Goal: Communication & Community: Answer question/provide support

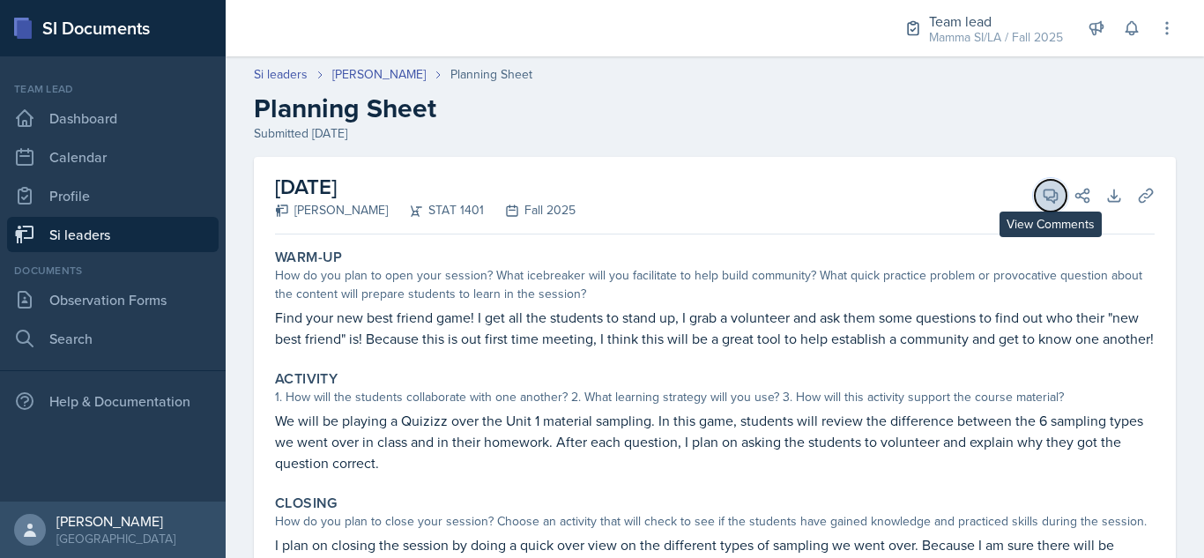
click at [1035, 190] on button "View Comments" at bounding box center [1051, 196] width 32 height 32
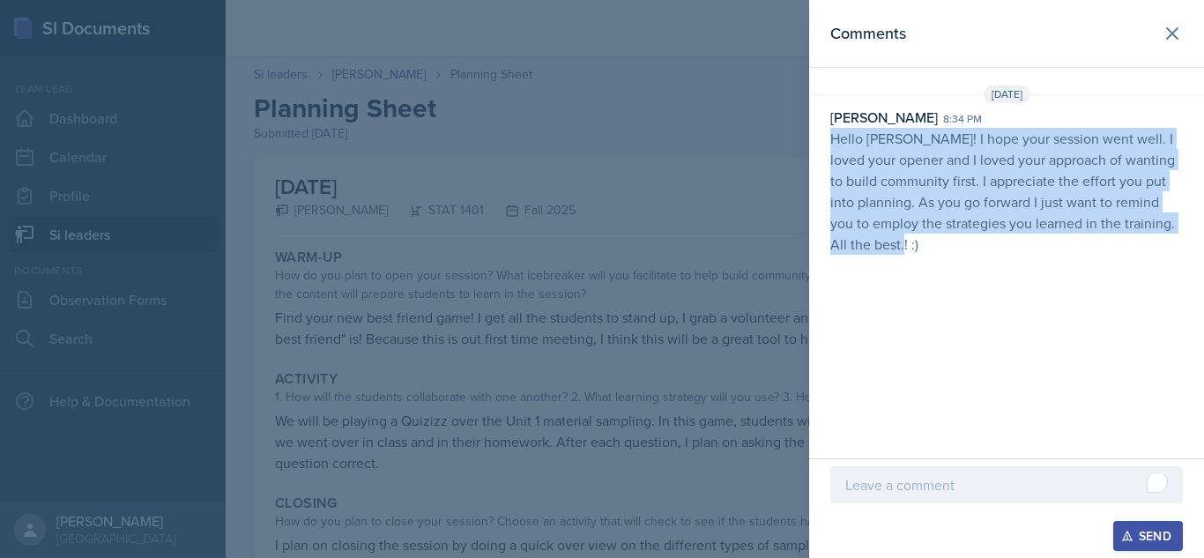
drag, startPoint x: 830, startPoint y: 138, endPoint x: 906, endPoint y: 256, distance: 140.4
click at [906, 256] on div "[DATE] [PERSON_NAME] 8:34 pm Hello [PERSON_NAME]! I hope your session went well…" at bounding box center [1006, 174] width 395 height 176
copy p "Hello [PERSON_NAME]! I hope your session went well. I loved your opener and I l…"
click at [1157, 31] on button at bounding box center [1172, 33] width 35 height 35
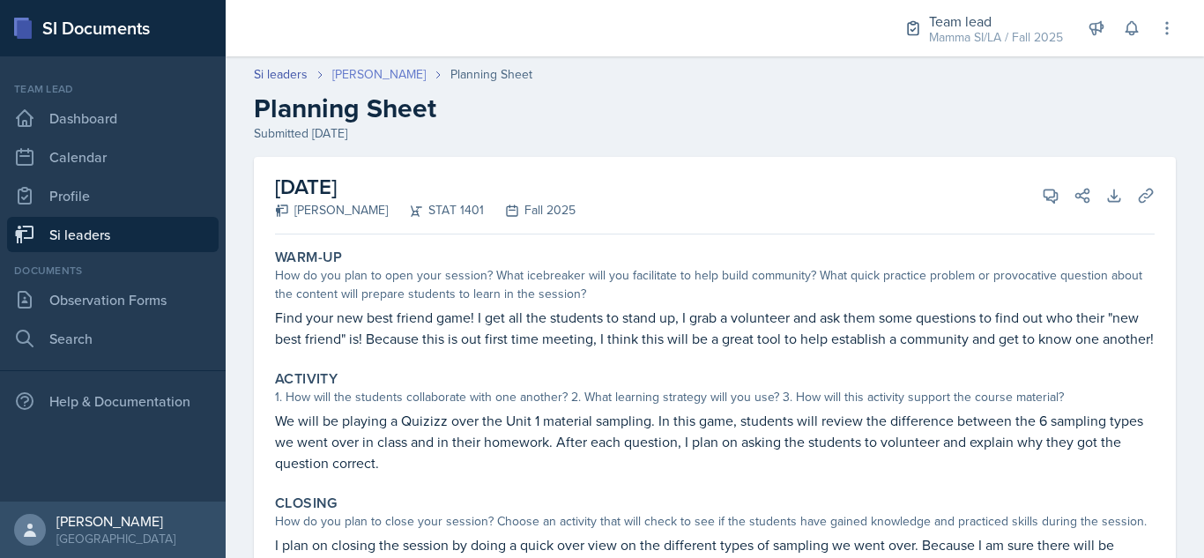
click at [387, 80] on link "[PERSON_NAME]" at bounding box center [378, 74] width 93 height 19
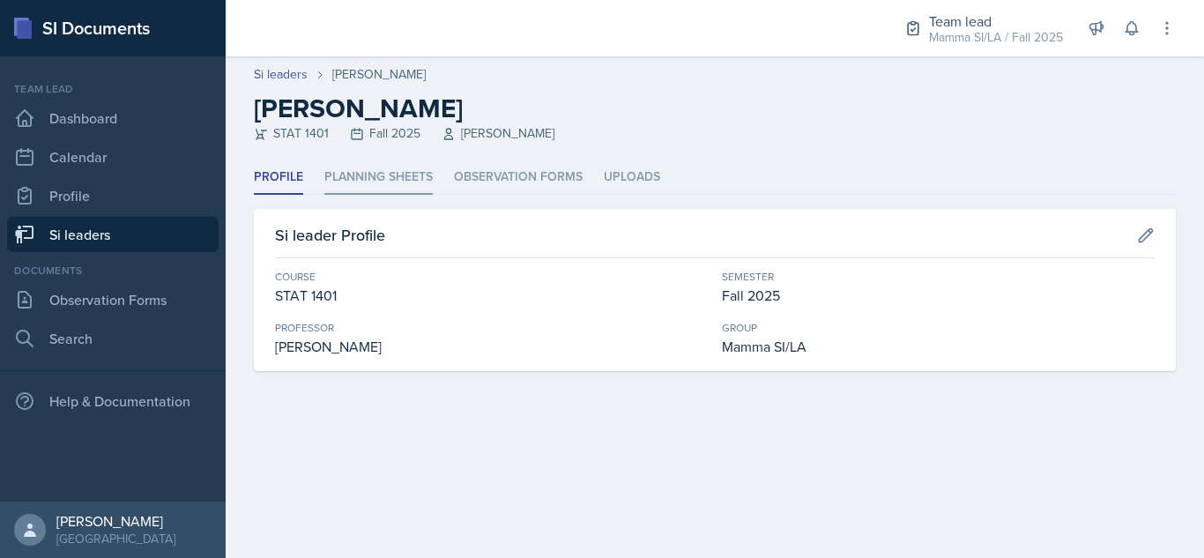
click at [392, 179] on li "Planning Sheets" at bounding box center [378, 177] width 108 height 34
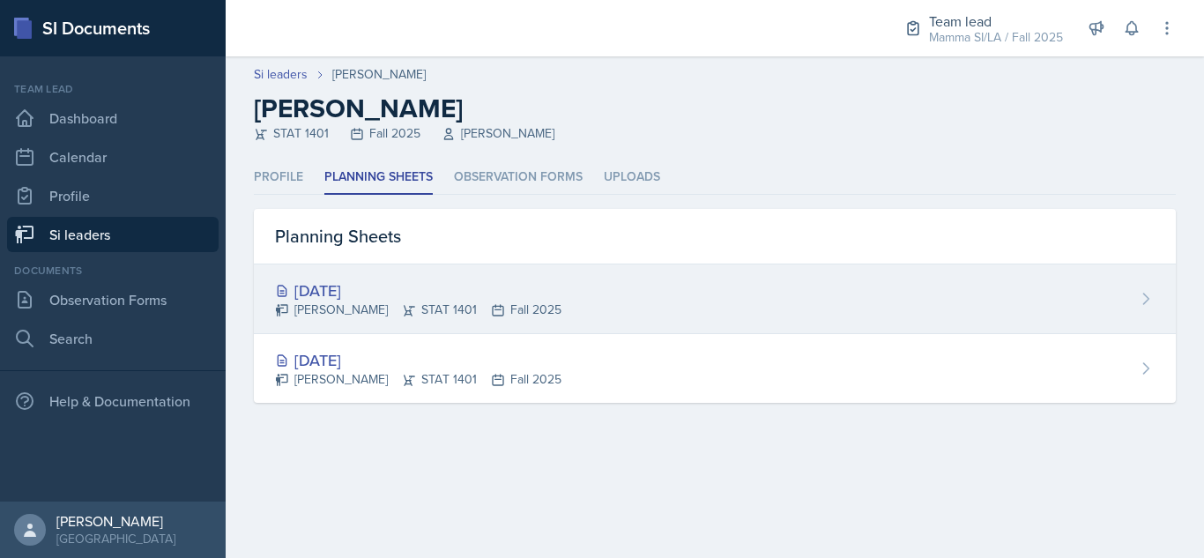
click at [506, 295] on div "[DATE]" at bounding box center [418, 291] width 286 height 24
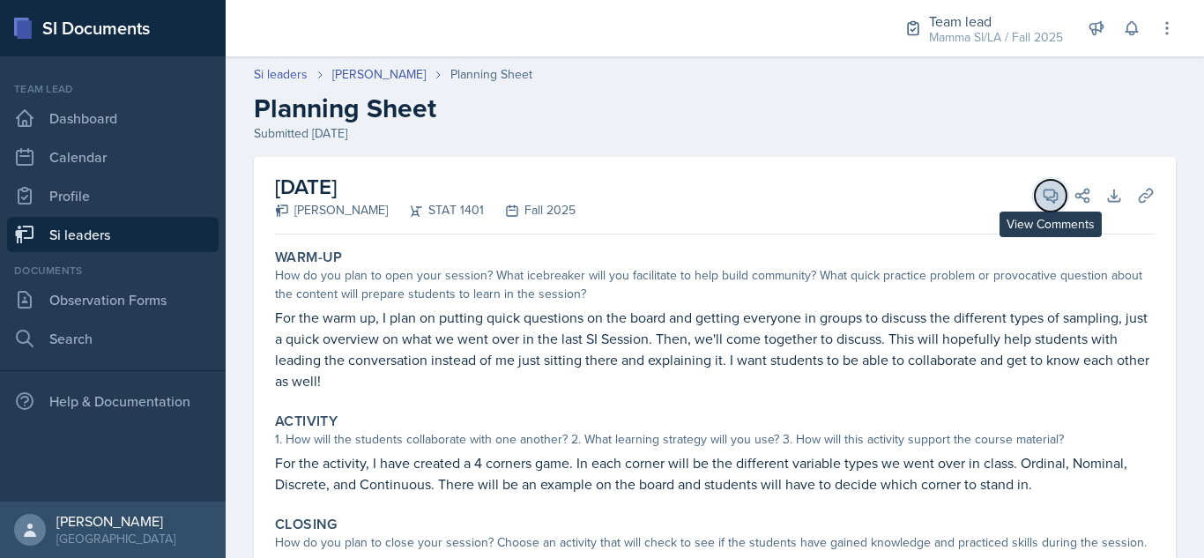
click at [1035, 205] on button "View Comments" at bounding box center [1051, 196] width 32 height 32
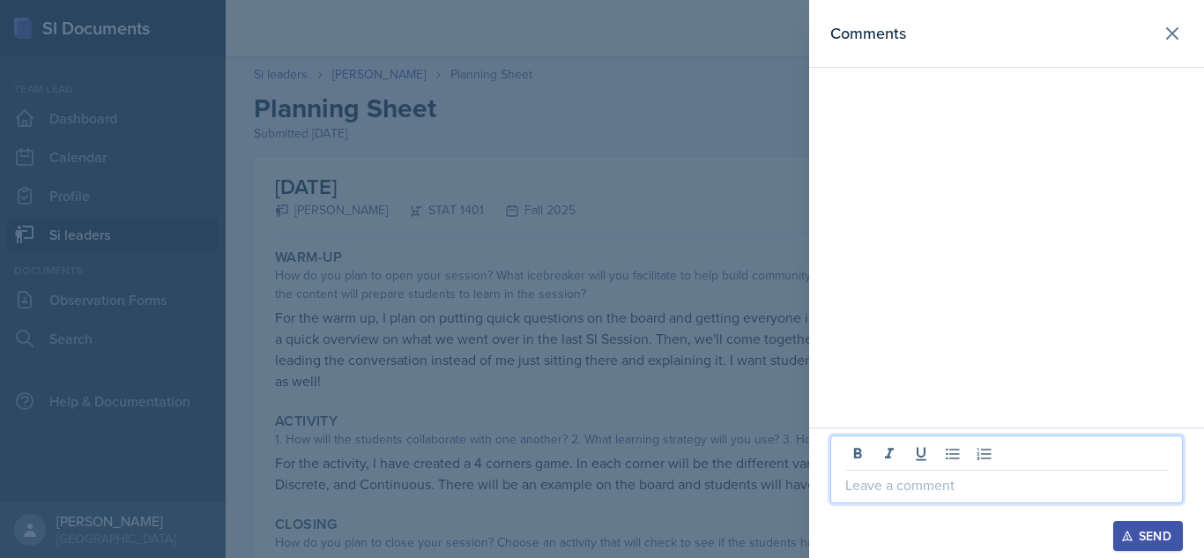
click at [935, 491] on p at bounding box center [1006, 484] width 323 height 21
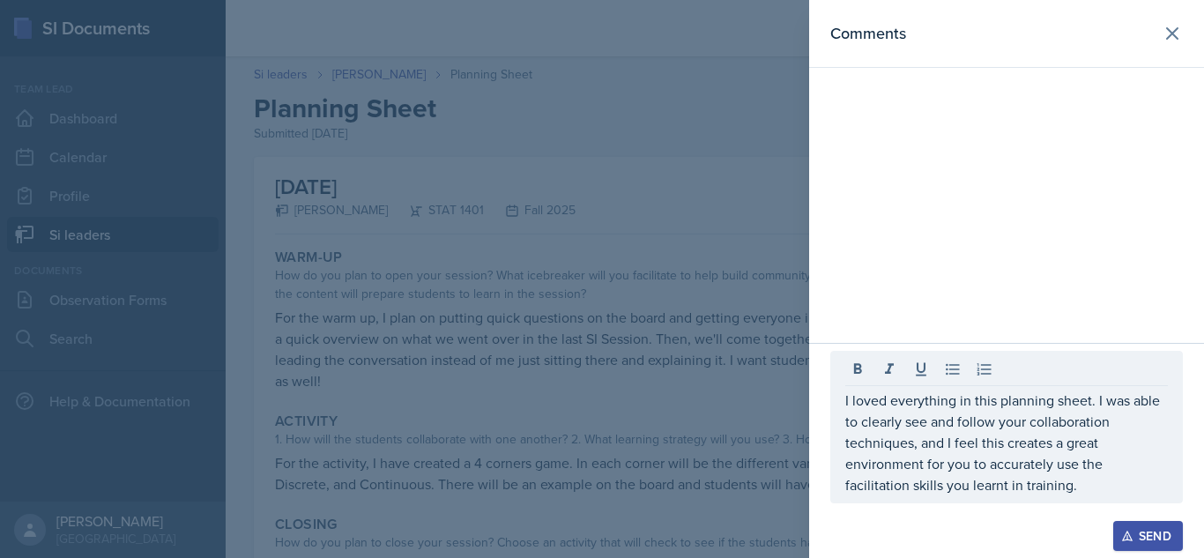
click at [674, 445] on div at bounding box center [602, 279] width 1204 height 558
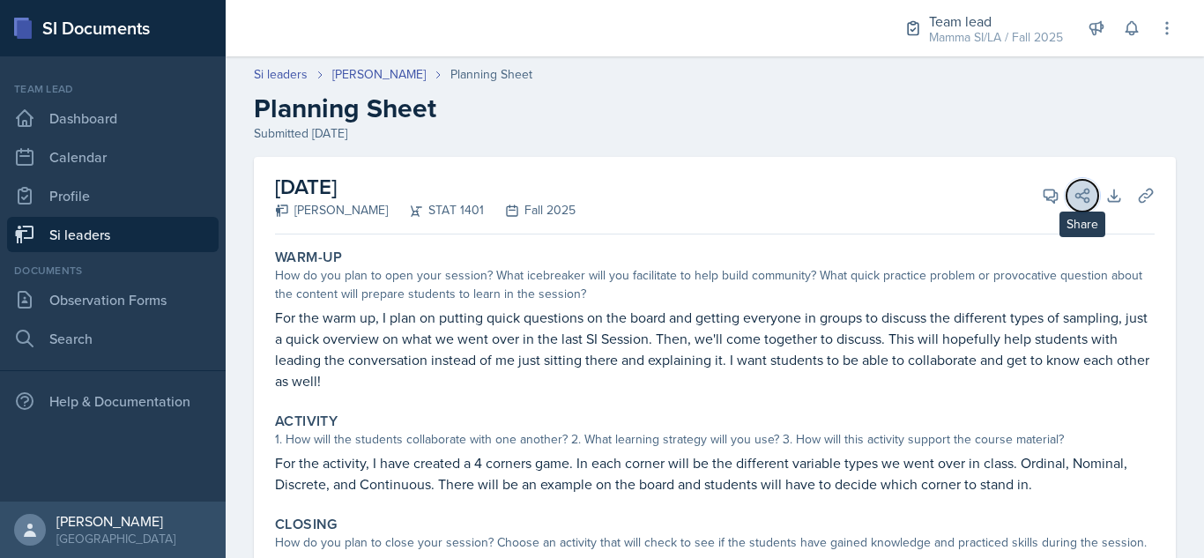
click at [1074, 200] on icon at bounding box center [1083, 196] width 18 height 18
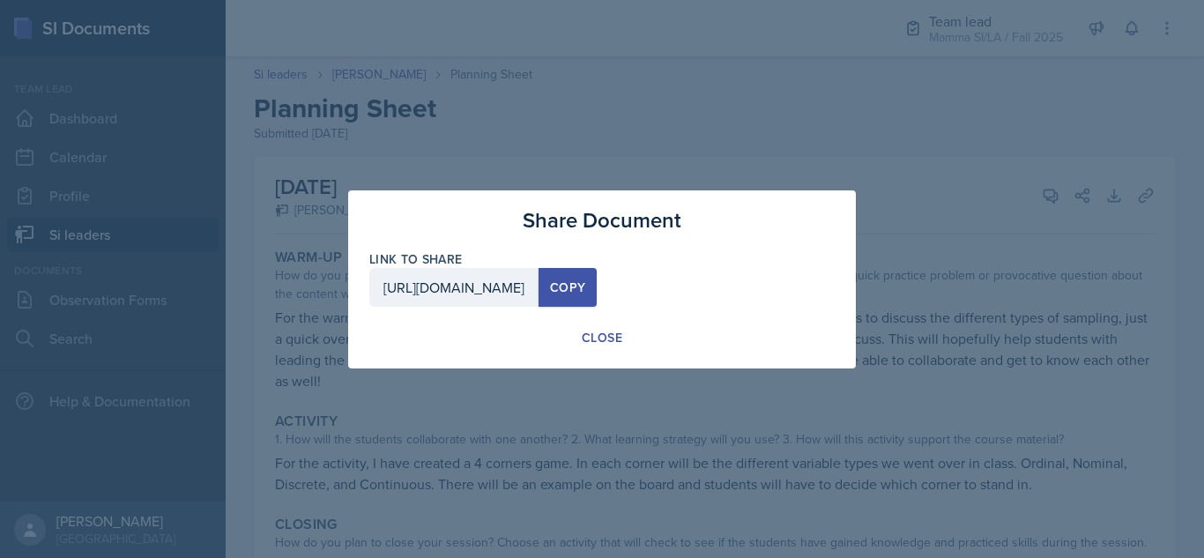
click at [920, 148] on div at bounding box center [602, 279] width 1204 height 558
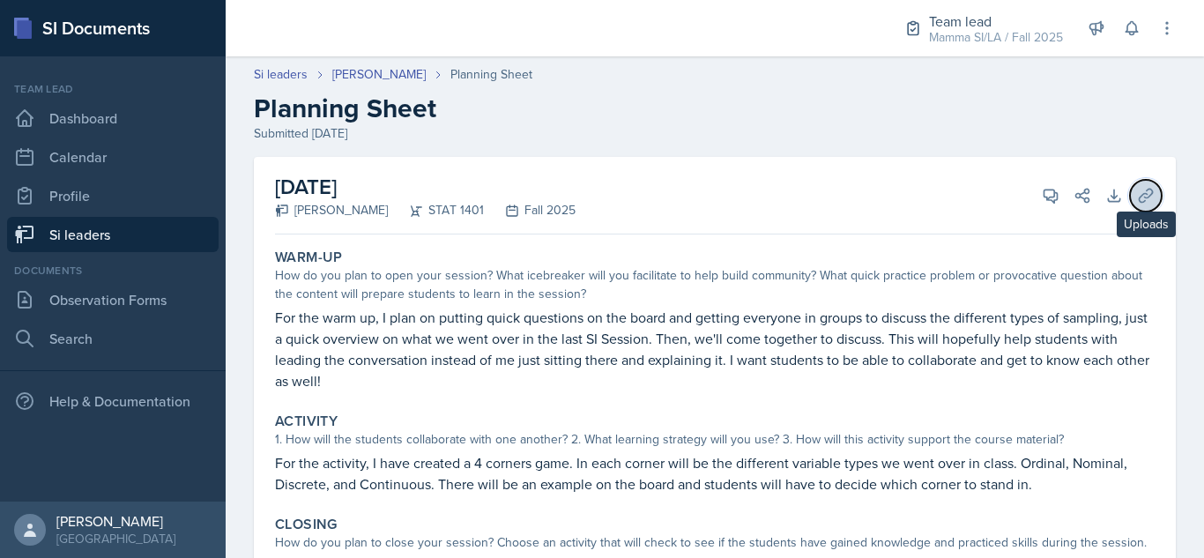
click at [1137, 192] on icon at bounding box center [1146, 196] width 18 height 18
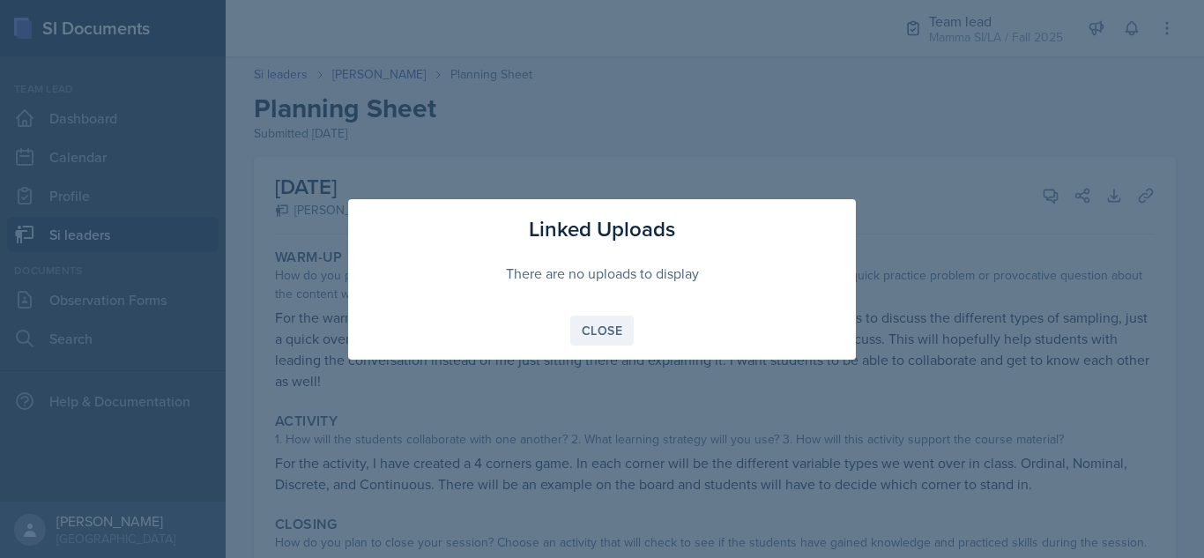
drag, startPoint x: 617, startPoint y: 313, endPoint x: 615, endPoint y: 343, distance: 30.0
click at [615, 343] on div "Linked Uploads There are no uploads to display Close" at bounding box center [602, 279] width 508 height 160
click at [615, 343] on button "Close" at bounding box center [601, 331] width 63 height 30
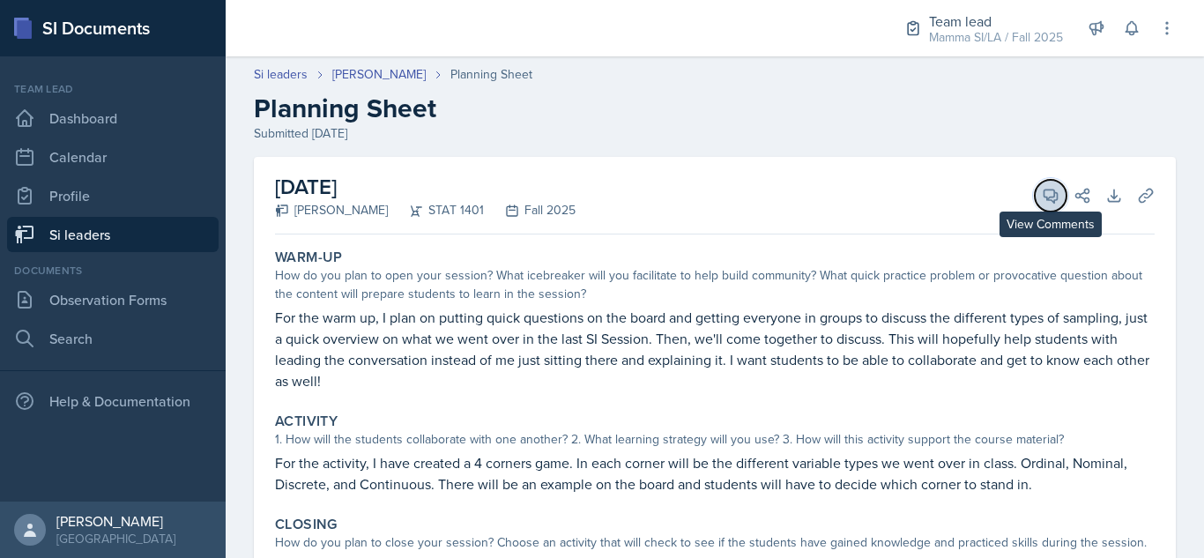
click at [1042, 196] on icon at bounding box center [1051, 196] width 18 height 18
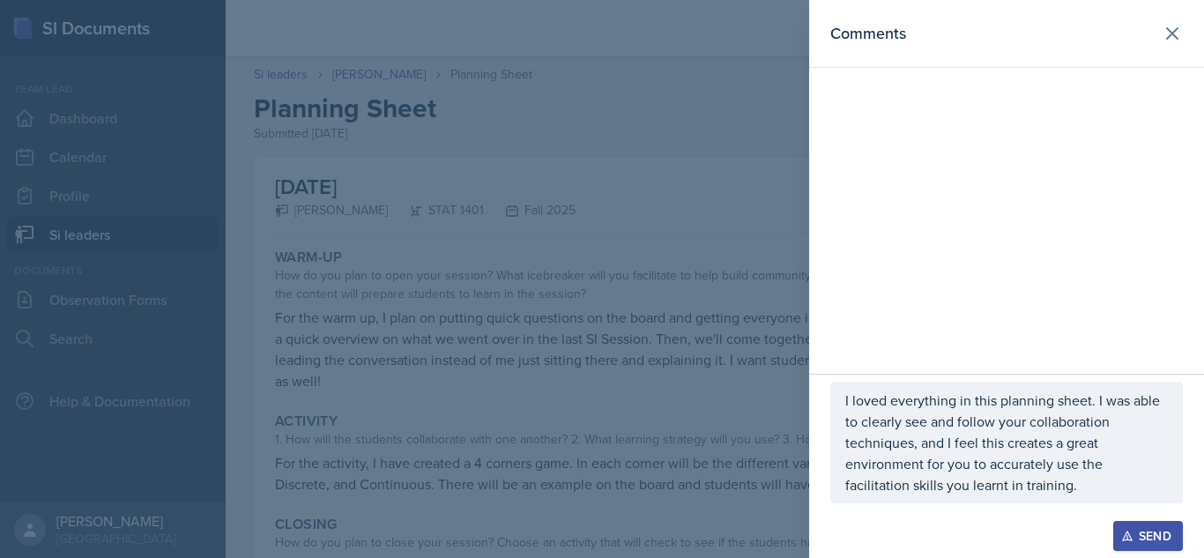
click at [1080, 479] on p "I loved everything in this planning sheet. I was able to clearly see and follow…" at bounding box center [1006, 443] width 323 height 106
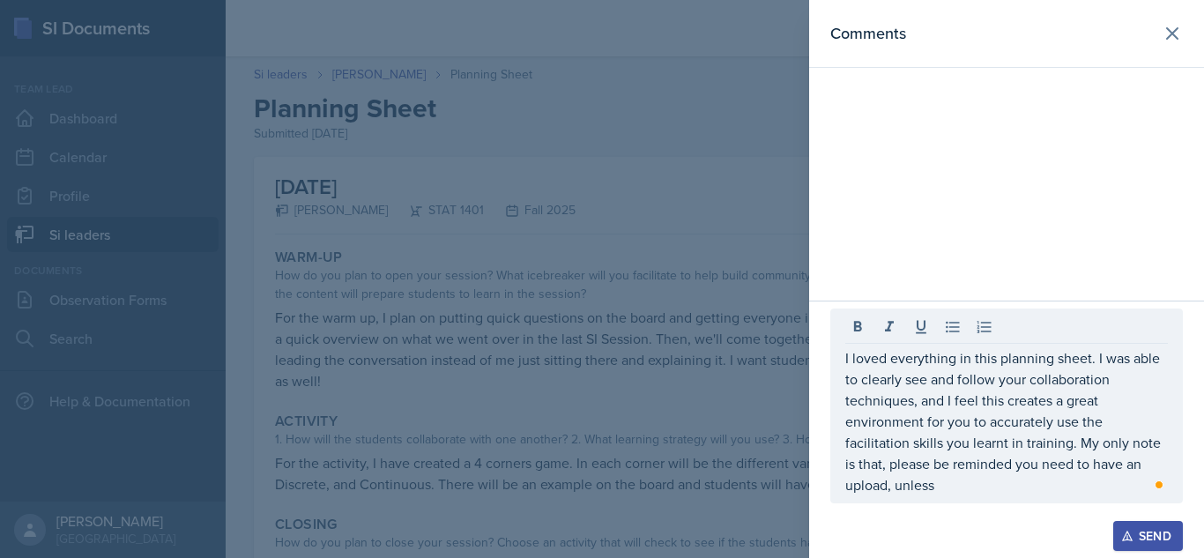
click at [640, 437] on div at bounding box center [602, 279] width 1204 height 558
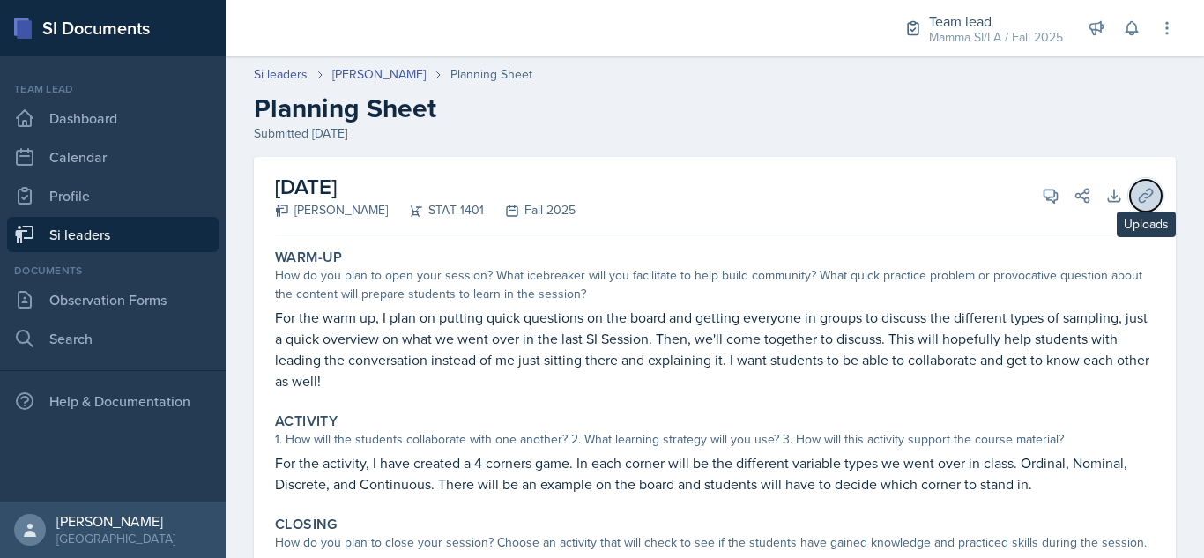
click at [1130, 206] on button "Uploads" at bounding box center [1146, 196] width 32 height 32
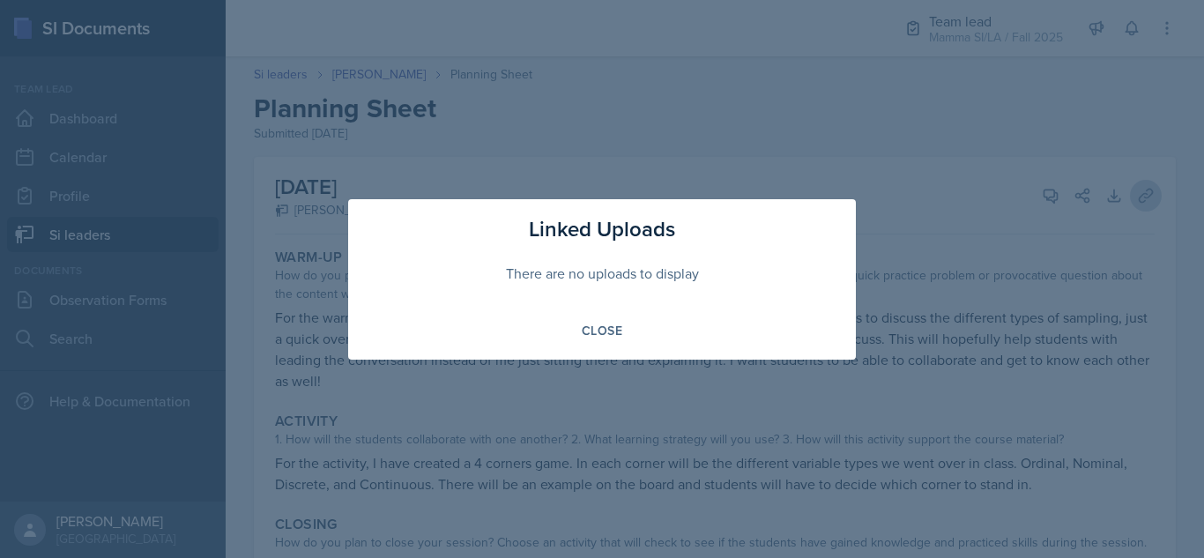
click at [1124, 206] on div at bounding box center [602, 279] width 1204 height 558
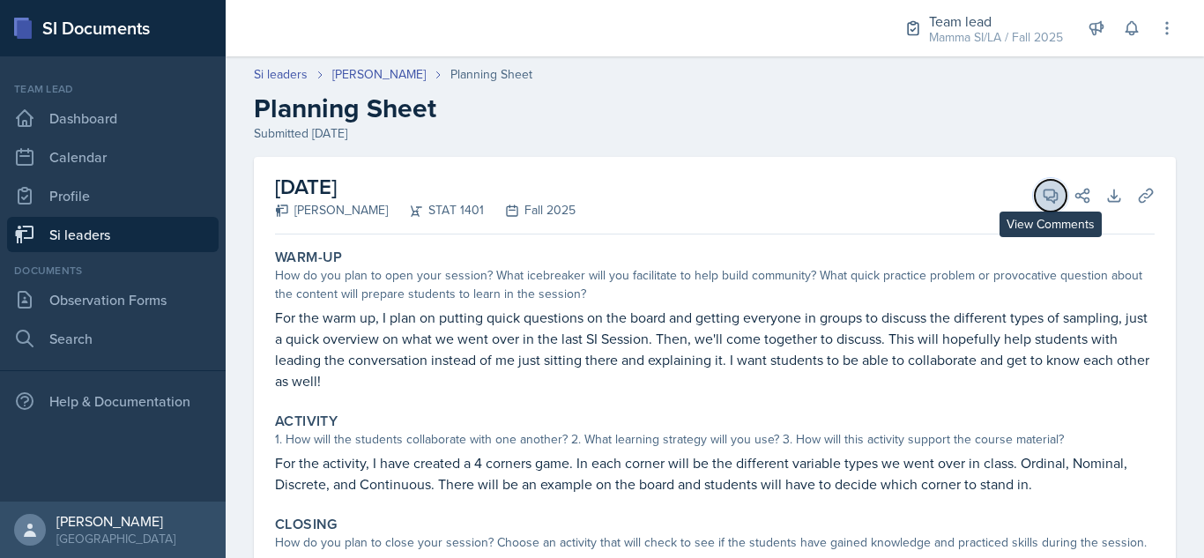
click at [1035, 191] on button "View Comments" at bounding box center [1051, 196] width 32 height 32
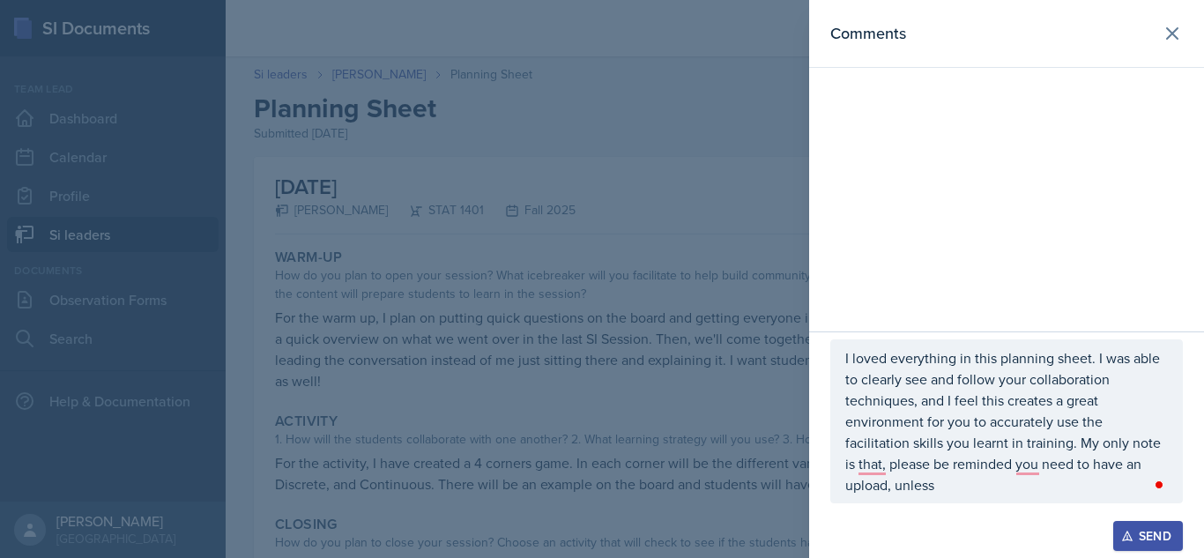
click at [967, 489] on p "I loved everything in this planning sheet. I was able to clearly see and follow…" at bounding box center [1006, 421] width 323 height 148
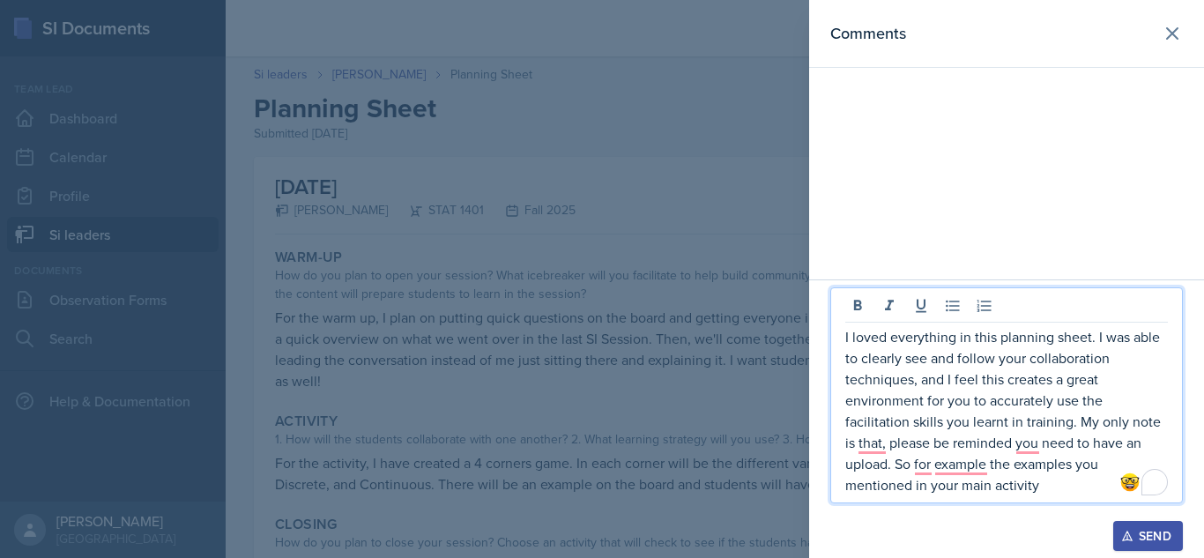
click at [889, 447] on p "I loved everything in this planning sheet. I was able to clearly see and follow…" at bounding box center [1006, 410] width 323 height 169
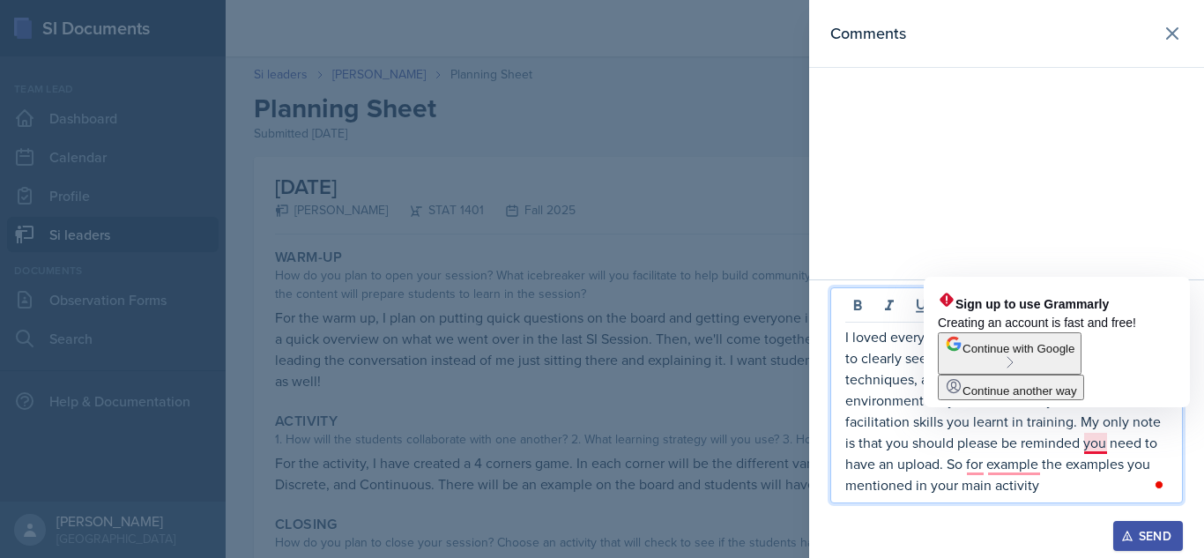
click at [1087, 440] on p "I loved everything in this planning sheet. I was able to clearly see and follow…" at bounding box center [1006, 410] width 323 height 169
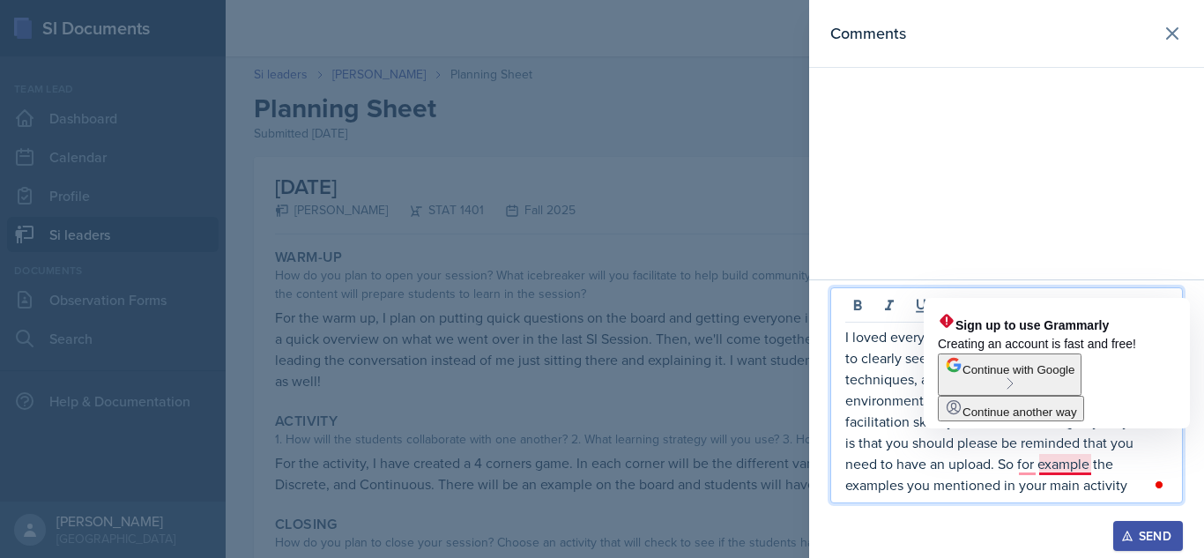
click at [1093, 472] on p "I loved everything in this planning sheet. I was able to clearly see and follow…" at bounding box center [1006, 410] width 323 height 169
click at [1016, 465] on p "I loved everything in this planning sheet. I was able to clearly see and follow…" at bounding box center [1006, 410] width 323 height 169
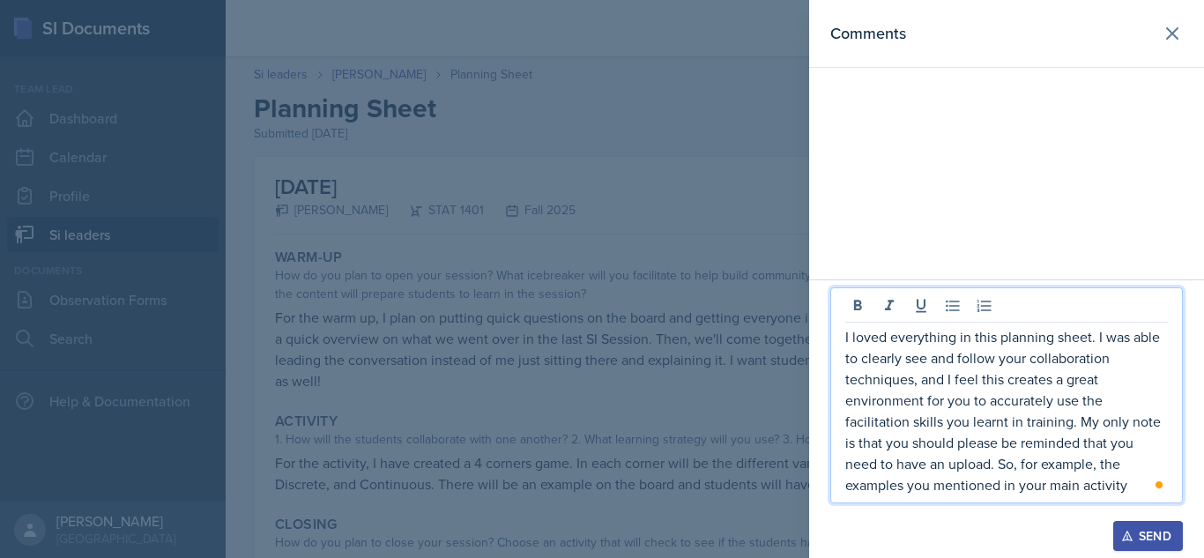
click at [1060, 478] on p "I loved everything in this planning sheet. I was able to clearly see and follow…" at bounding box center [1006, 410] width 323 height 169
click at [1128, 484] on p "I loved everything in this planning sheet. I was able to clearly see and follow…" at bounding box center [1006, 410] width 323 height 169
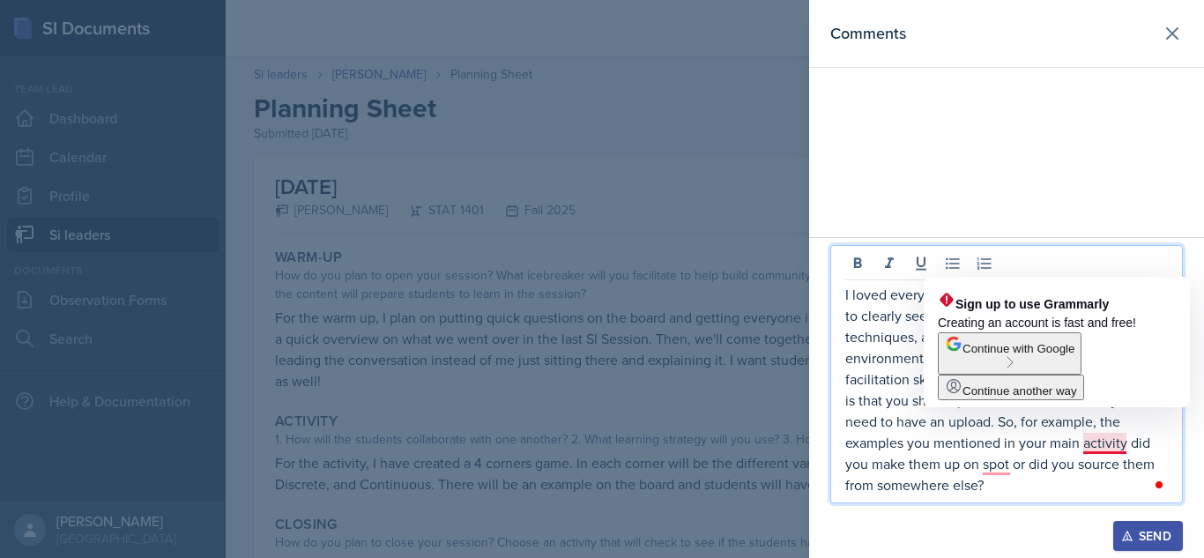
click at [1101, 445] on p "I loved everything in this planning sheet. I was able to clearly see and follow…" at bounding box center [1006, 390] width 323 height 212
click at [1126, 444] on p "I loved everything in this planning sheet. I was able to clearly see and follow…" at bounding box center [1006, 390] width 323 height 212
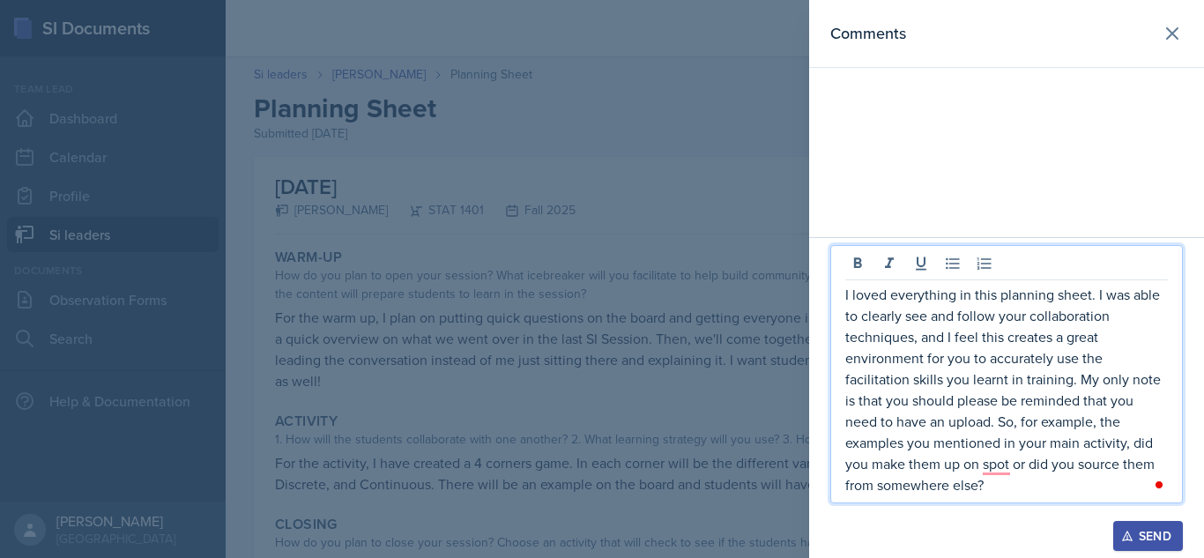
click at [1030, 495] on p "I loved everything in this planning sheet. I was able to clearly see and follow…" at bounding box center [1006, 390] width 323 height 212
click at [1012, 472] on p "I loved everything in this planning sheet. I was able to clearly see and follow…" at bounding box center [1006, 390] width 323 height 212
click at [1009, 480] on p "I loved everything in this planning sheet. I was able to clearly see and follow…" at bounding box center [1006, 390] width 323 height 212
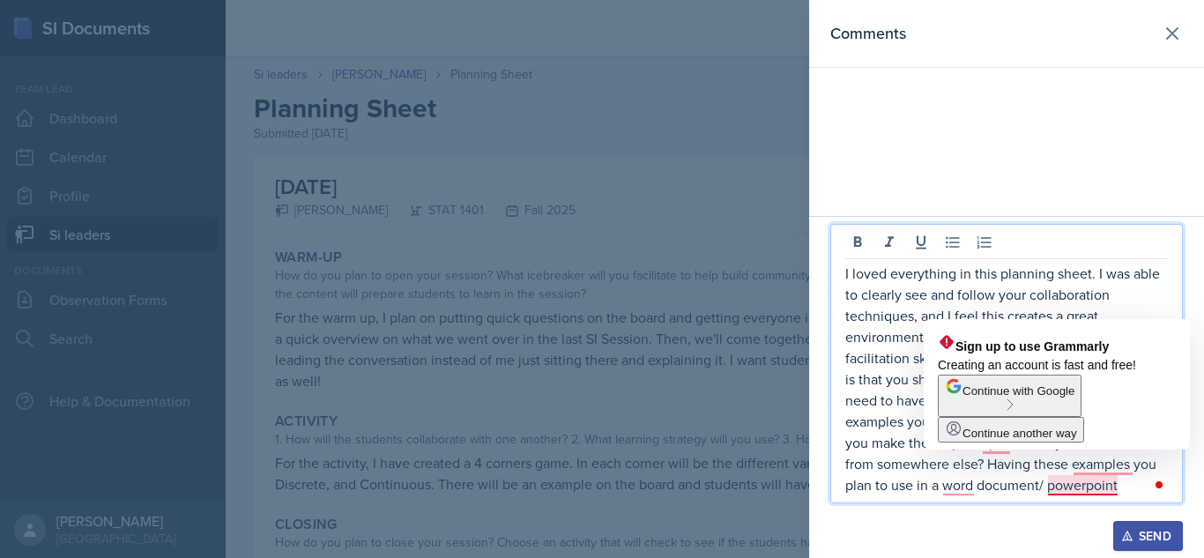
click at [1027, 297] on p "I loved everything in this planning sheet. I was able to clearly see and follow…" at bounding box center [1006, 379] width 323 height 233
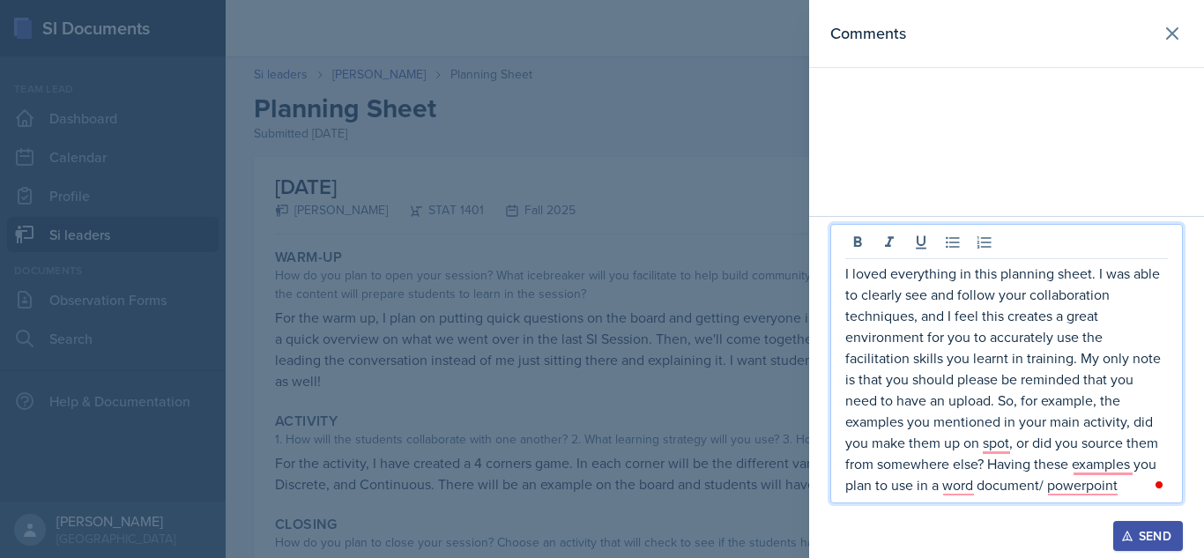
click at [1126, 487] on p "I loved everything in this planning sheet. I was able to clearly see and follow…" at bounding box center [1006, 379] width 323 height 233
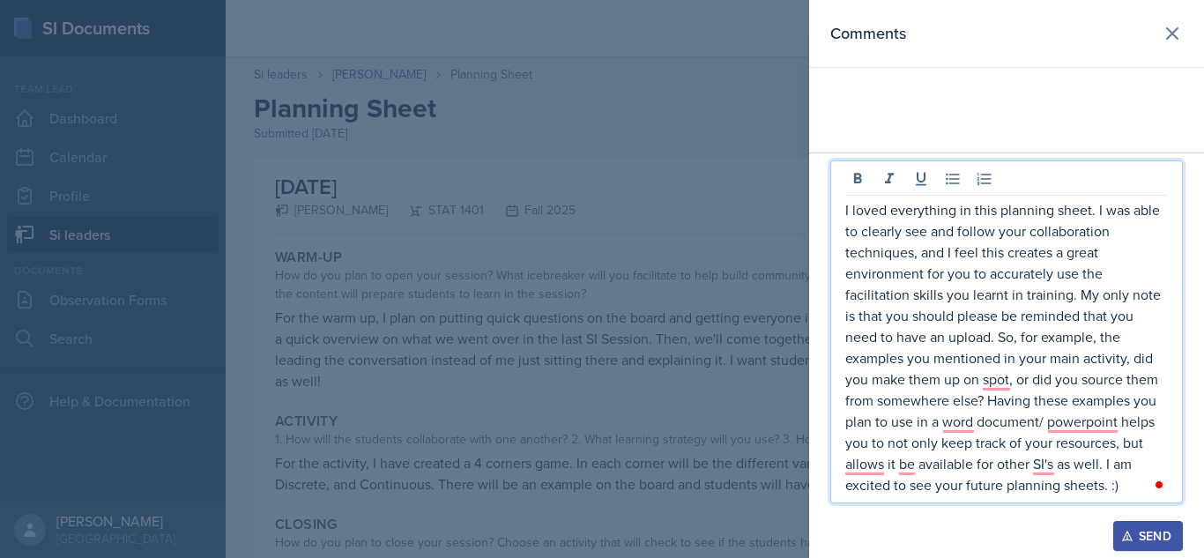
drag, startPoint x: 943, startPoint y: 289, endPoint x: 1028, endPoint y: 242, distance: 97.1
click at [1028, 242] on p "I loved everything in this planning sheet. I was able to clearly see and follow…" at bounding box center [1006, 347] width 323 height 296
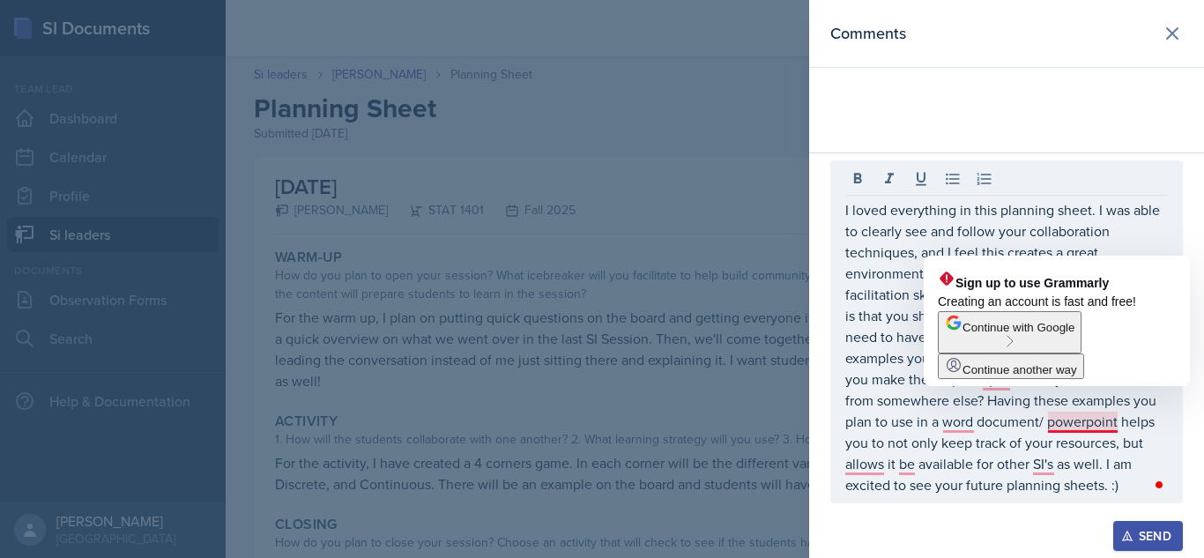
drag, startPoint x: 842, startPoint y: 210, endPoint x: 871, endPoint y: 222, distance: 31.6
click at [871, 222] on div "I loved everything in this planning sheet. I was able to clearly see and follow…" at bounding box center [1006, 331] width 353 height 343
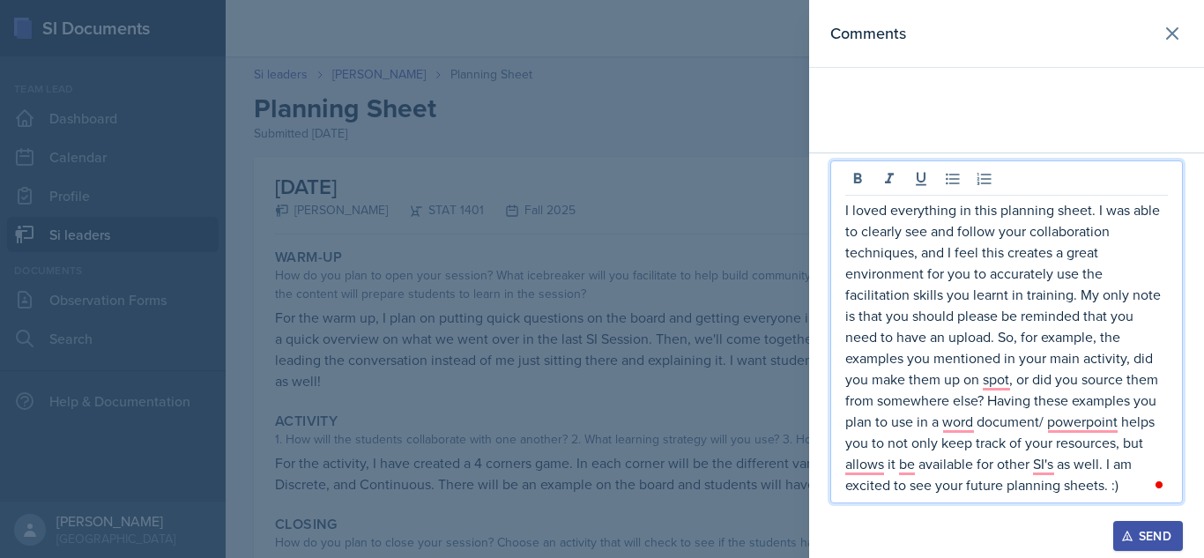
click at [871, 222] on p "I loved everything in this planning sheet. I was able to clearly see and follow…" at bounding box center [1006, 347] width 323 height 296
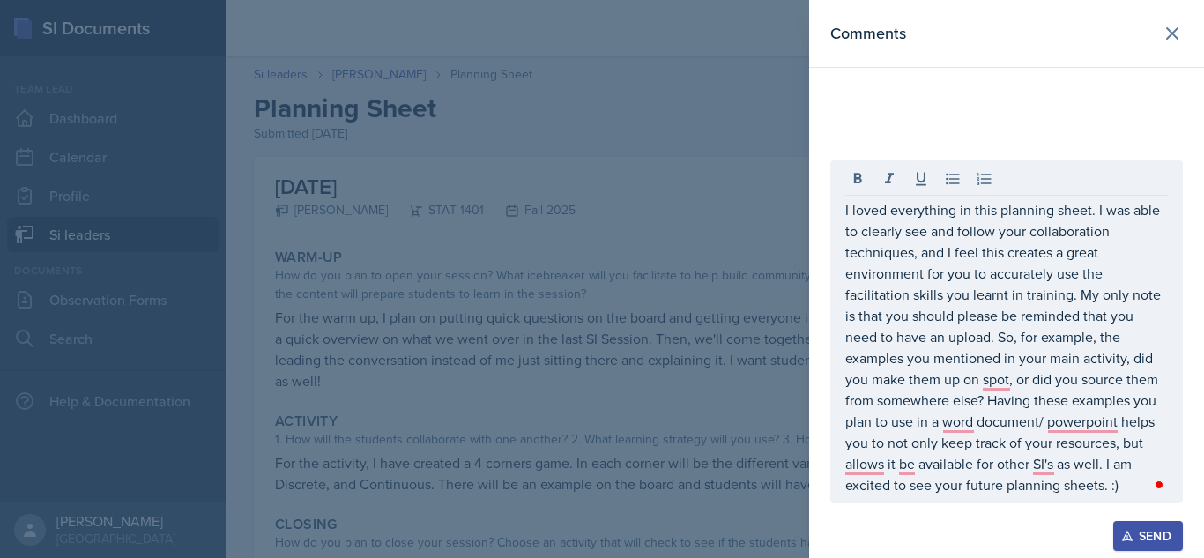
click at [844, 210] on div "I loved everything in this planning sheet. I was able to clearly see and follow…" at bounding box center [1006, 331] width 353 height 343
click at [845, 210] on div "I loved everything in this planning sheet. I was able to clearly see and follow…" at bounding box center [1006, 331] width 353 height 343
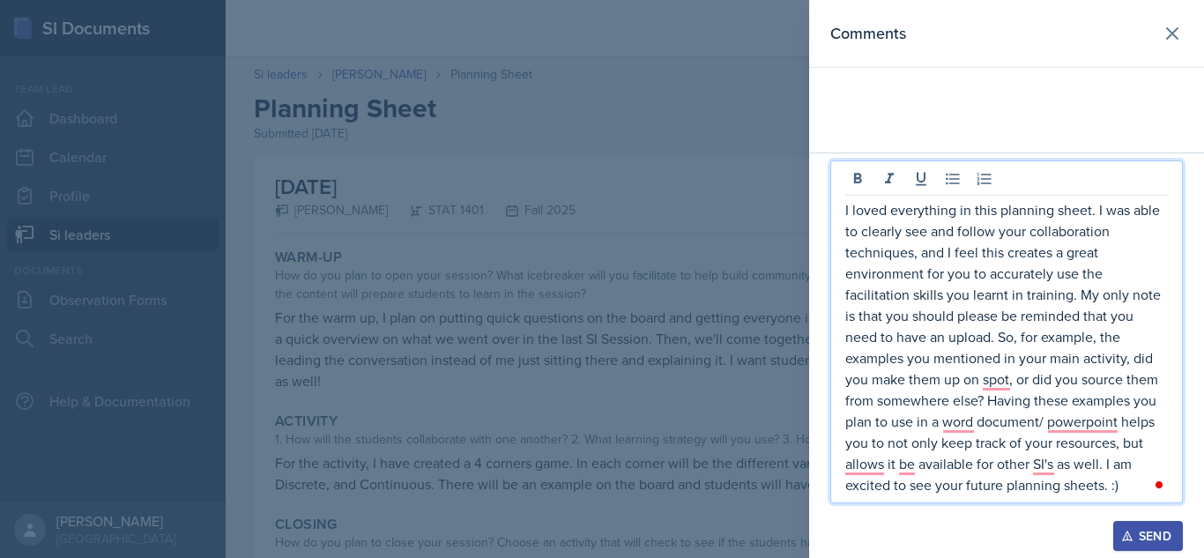
click at [845, 210] on p "I loved everything in this planning sheet. I was able to clearly see and follow…" at bounding box center [1006, 347] width 323 height 296
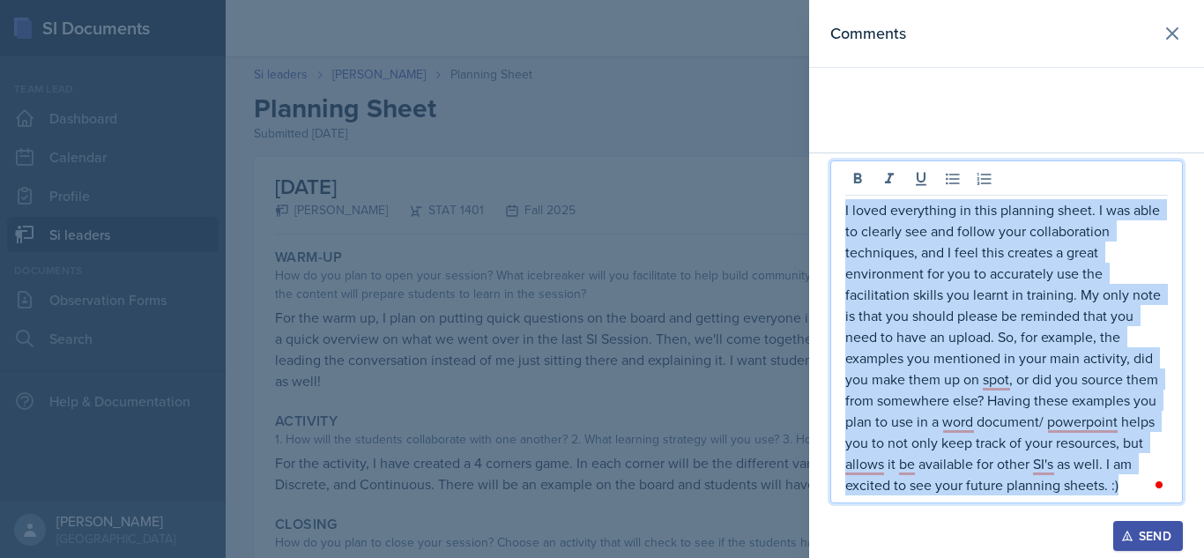
drag, startPoint x: 845, startPoint y: 210, endPoint x: 1129, endPoint y: 490, distance: 398.9
click at [1129, 490] on p "I loved everything in this planning sheet. I was able to clearly see and follow…" at bounding box center [1006, 347] width 323 height 296
copy p "I loved everything in this planning sheet. I was able to clearly see and follow…"
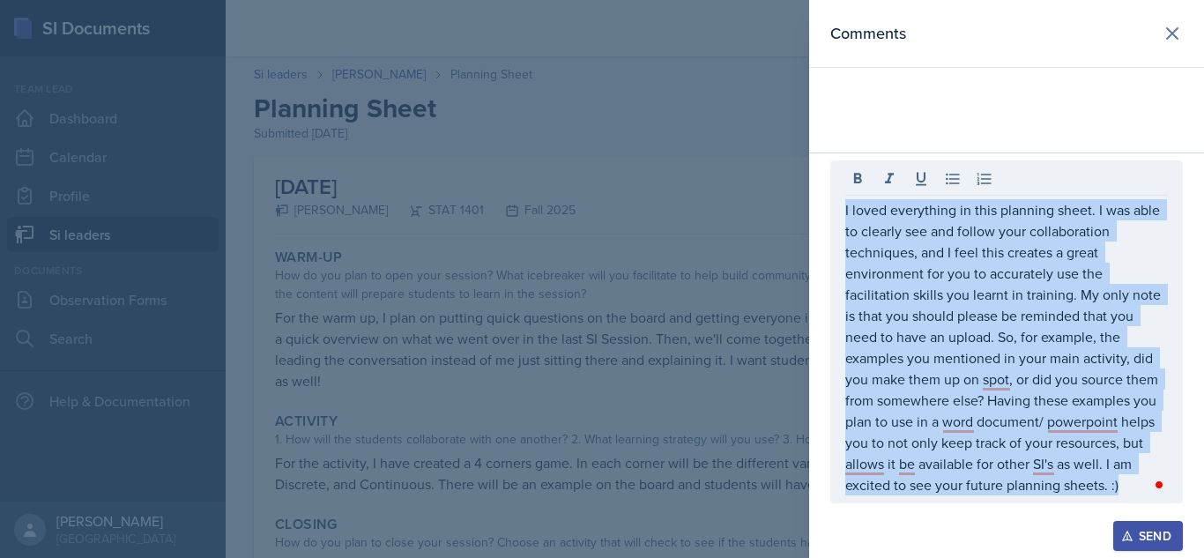
click at [1162, 543] on div "Send" at bounding box center [1148, 536] width 47 height 14
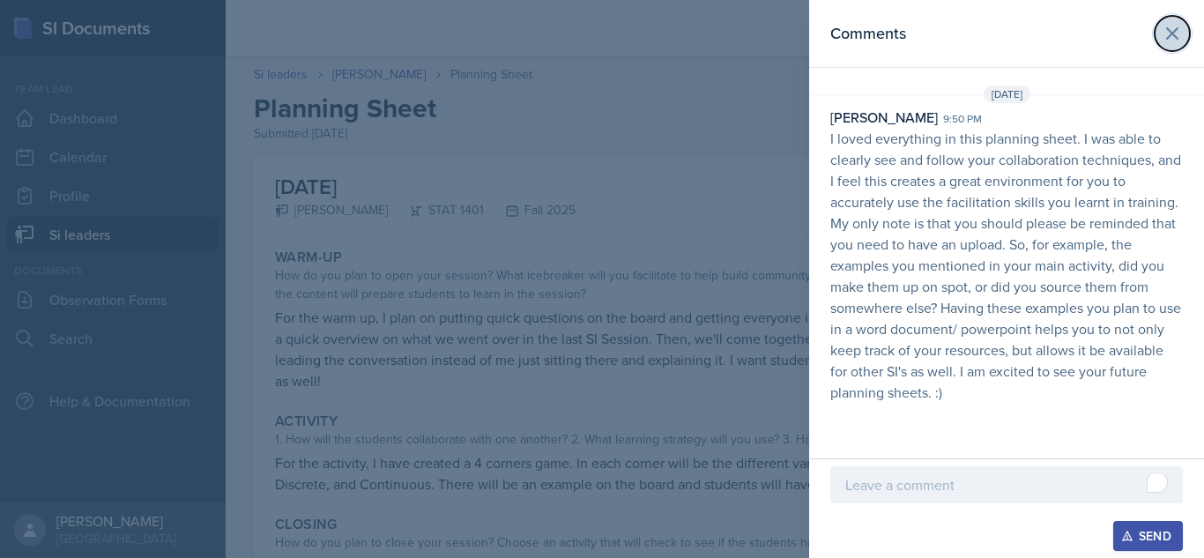
click at [1164, 41] on icon at bounding box center [1172, 33] width 21 height 21
